Goal: Find specific page/section: Find specific page/section

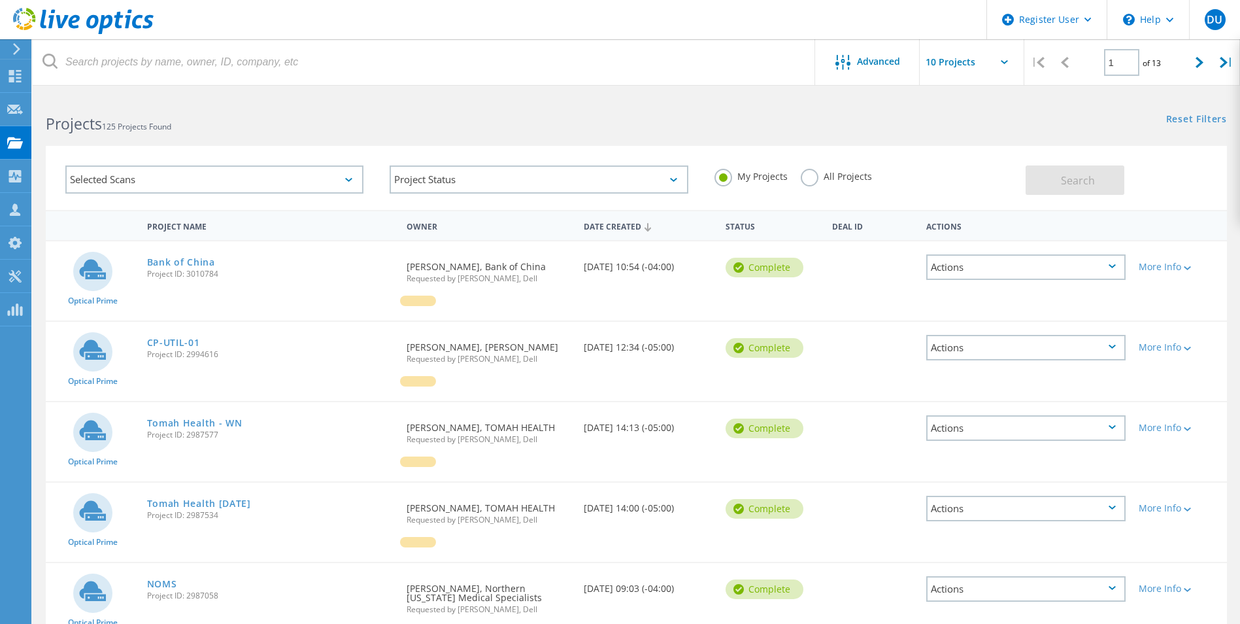
click at [804, 177] on label "All Projects" at bounding box center [836, 175] width 71 height 12
click at [0, 0] on input "All Projects" at bounding box center [0, 0] width 0 height 0
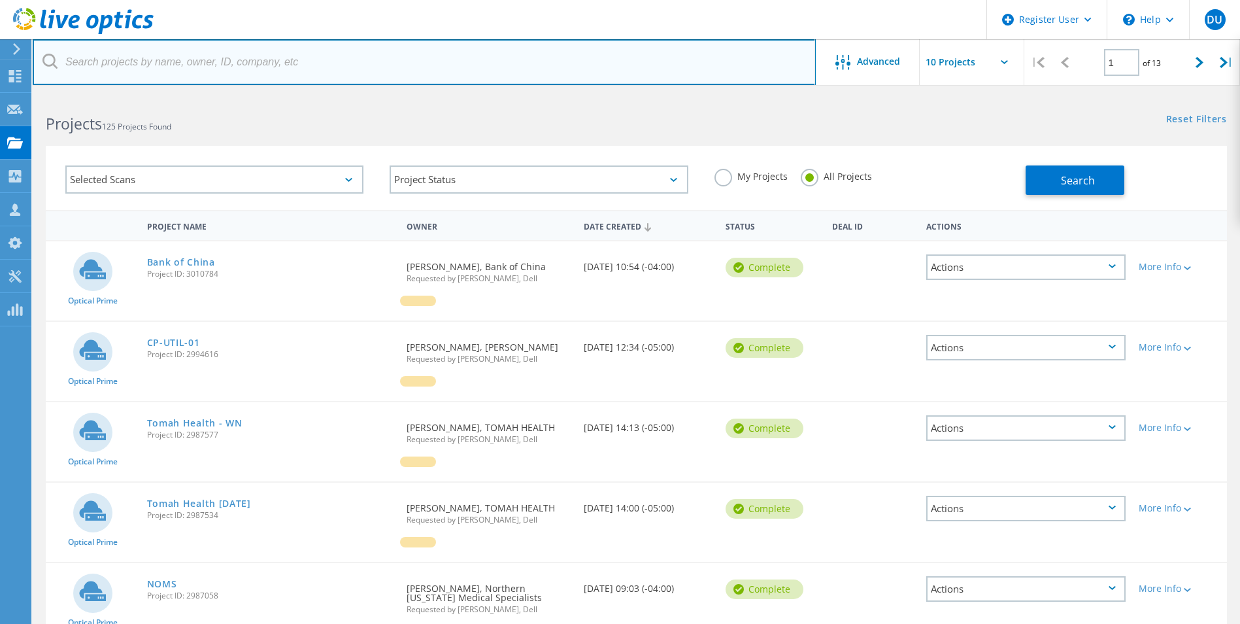
click at [218, 57] on input "text" at bounding box center [424, 62] width 783 height 46
type input "Jf bre"
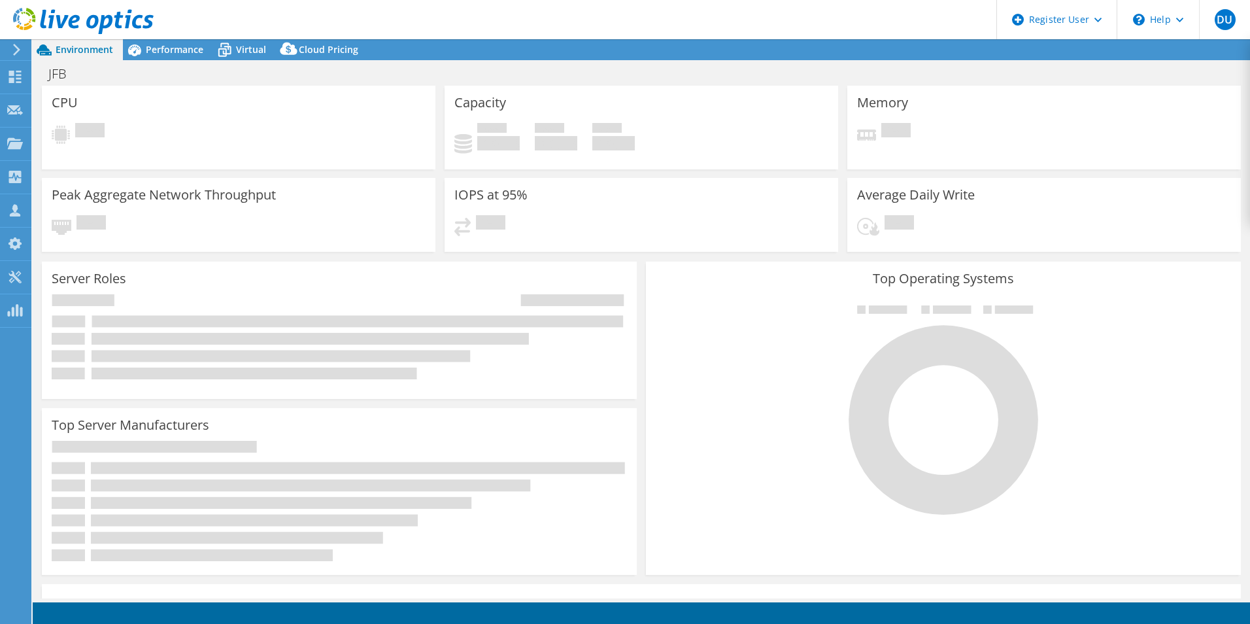
select select "USD"
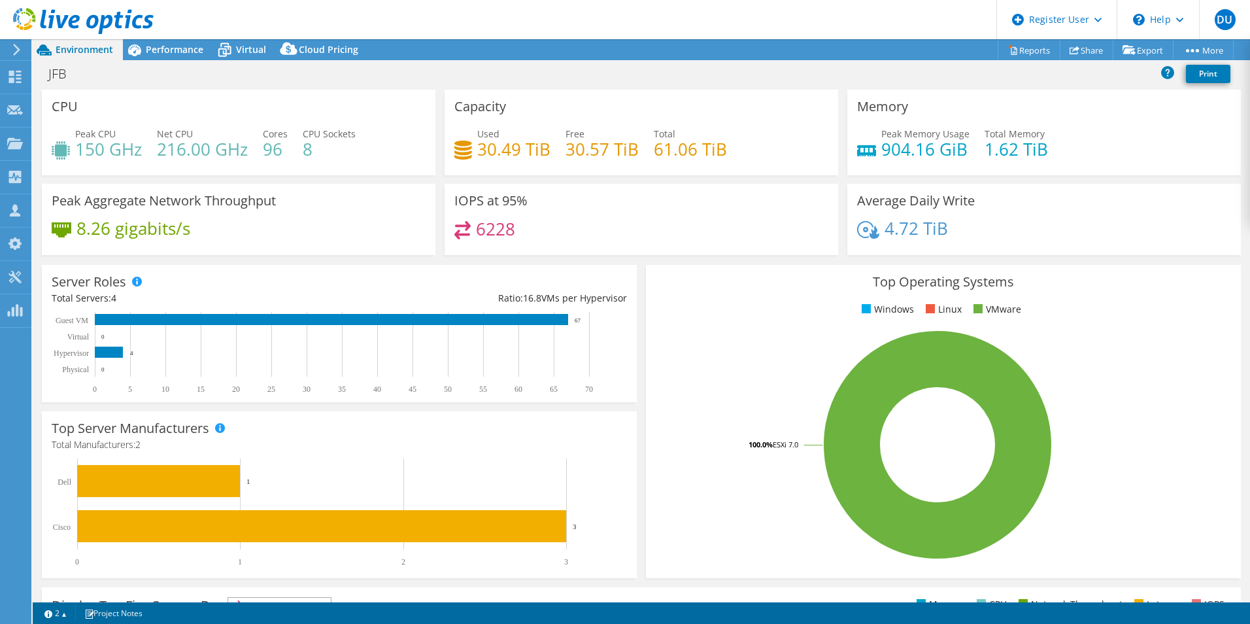
click at [701, 327] on div "Top Operating Systems Windows Linux VMware 100.0% ESXi 7.0" at bounding box center [943, 421] width 595 height 313
